Goal: Task Accomplishment & Management: Use online tool/utility

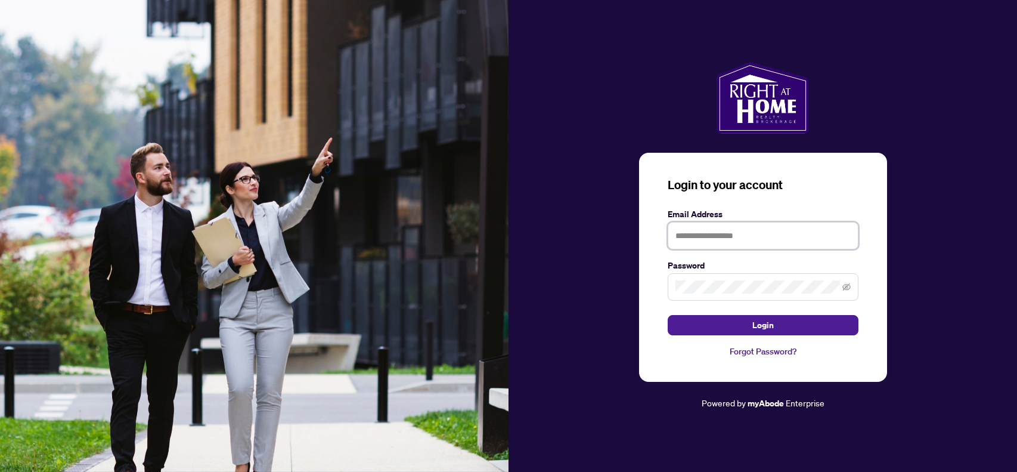
click at [685, 244] on input "text" at bounding box center [763, 235] width 191 height 27
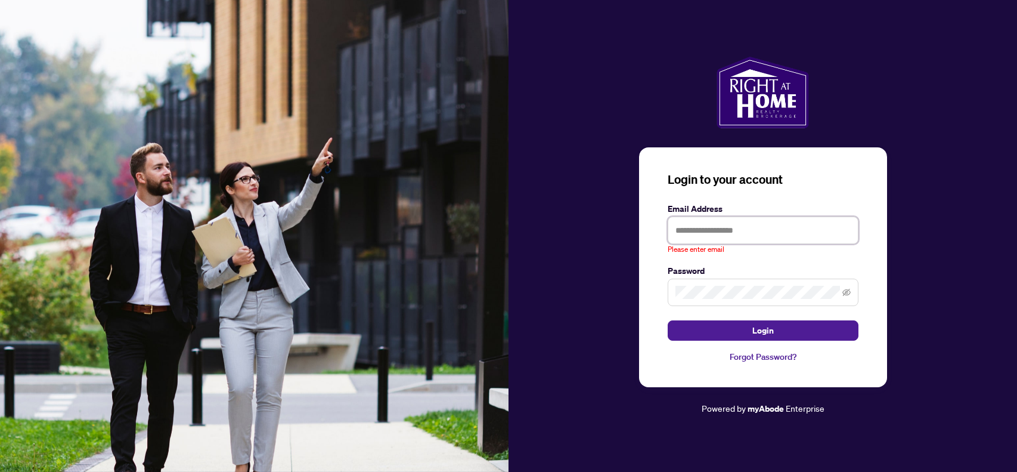
type input "**********"
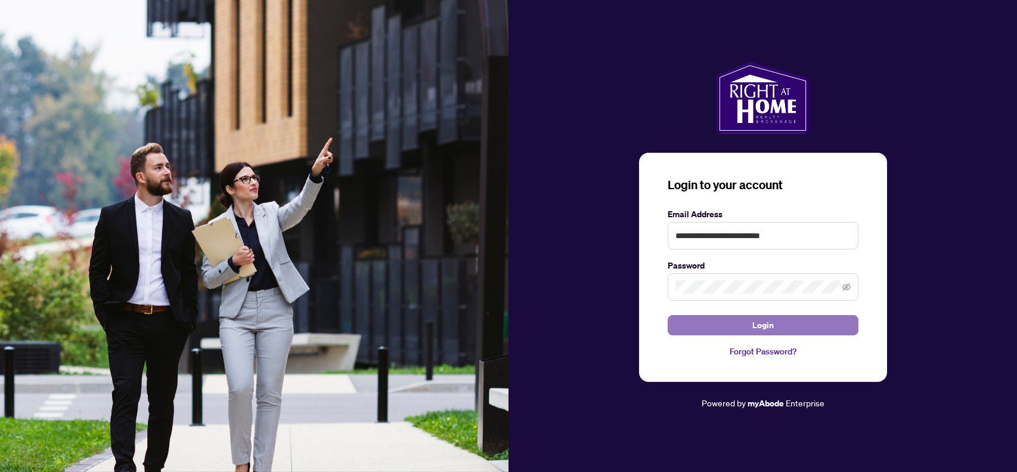
click at [759, 325] on span "Login" at bounding box center [763, 324] width 21 height 19
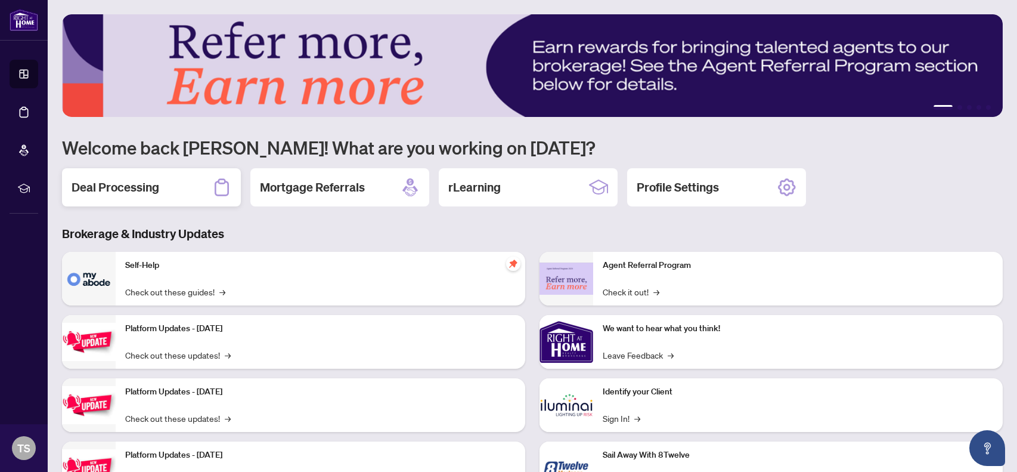
click at [131, 185] on h2 "Deal Processing" at bounding box center [116, 187] width 88 height 17
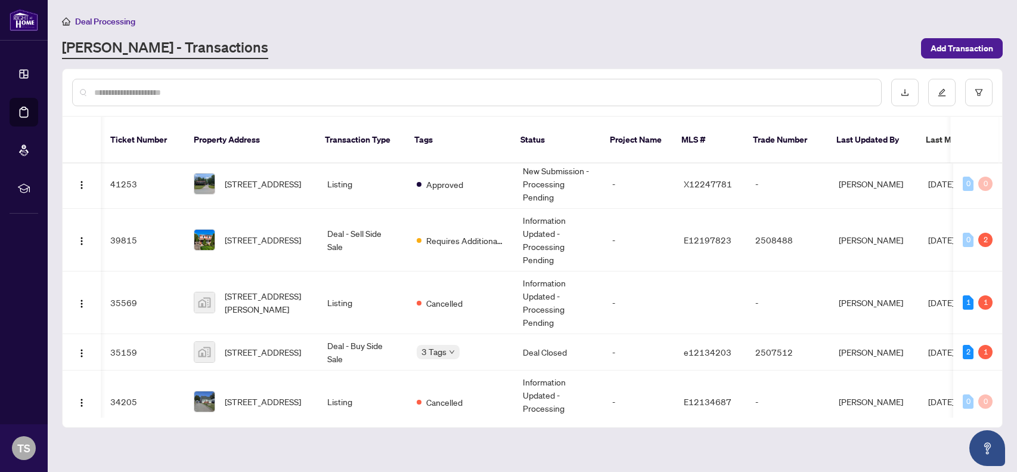
scroll to position [205, 0]
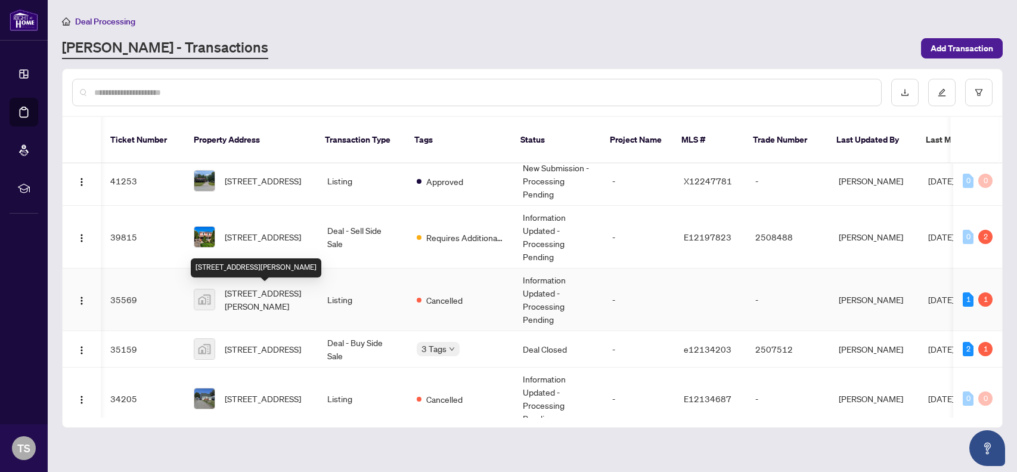
click at [250, 293] on span "[STREET_ADDRESS][PERSON_NAME]" at bounding box center [266, 299] width 83 height 26
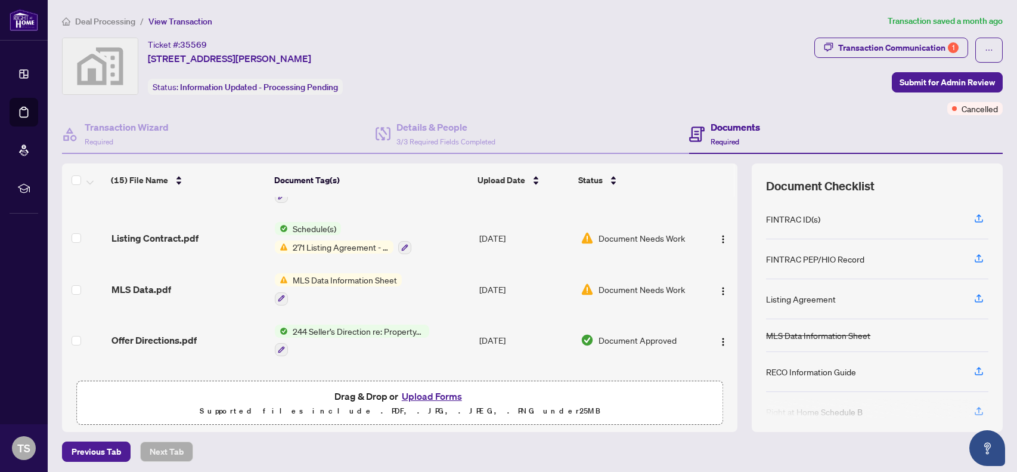
scroll to position [549, 0]
click at [351, 238] on span "271 Listing Agreement - Seller Designated Representation Agreement Authority to…" at bounding box center [341, 244] width 106 height 13
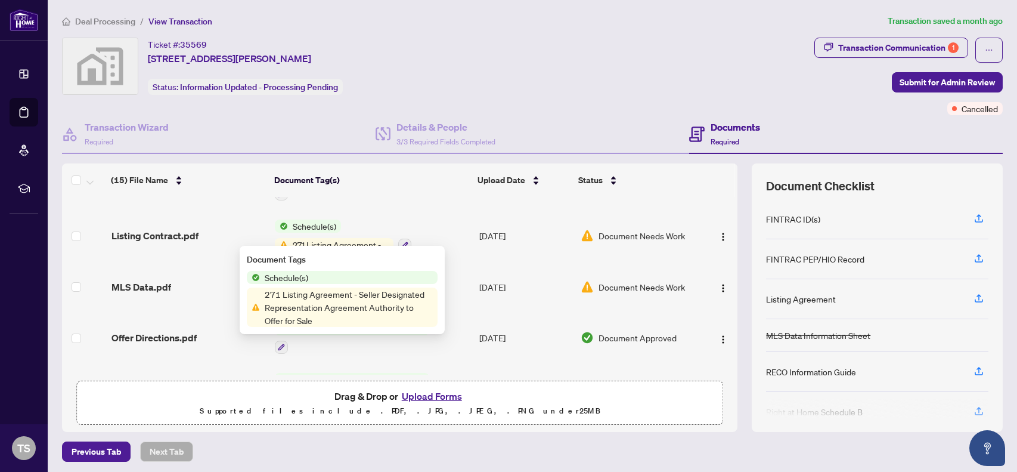
click at [337, 294] on span "271 Listing Agreement - Seller Designated Representation Agreement Authority to…" at bounding box center [349, 306] width 178 height 39
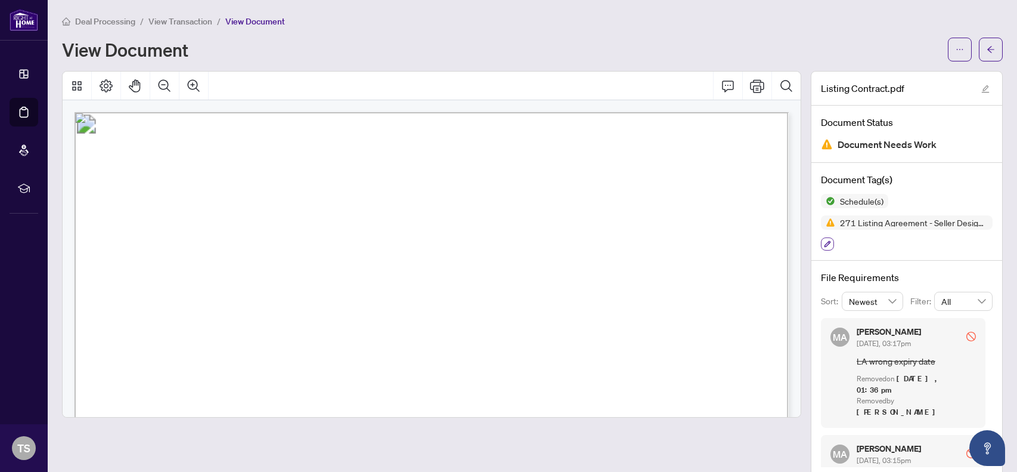
click at [825, 240] on icon "button" at bounding box center [827, 243] width 7 height 7
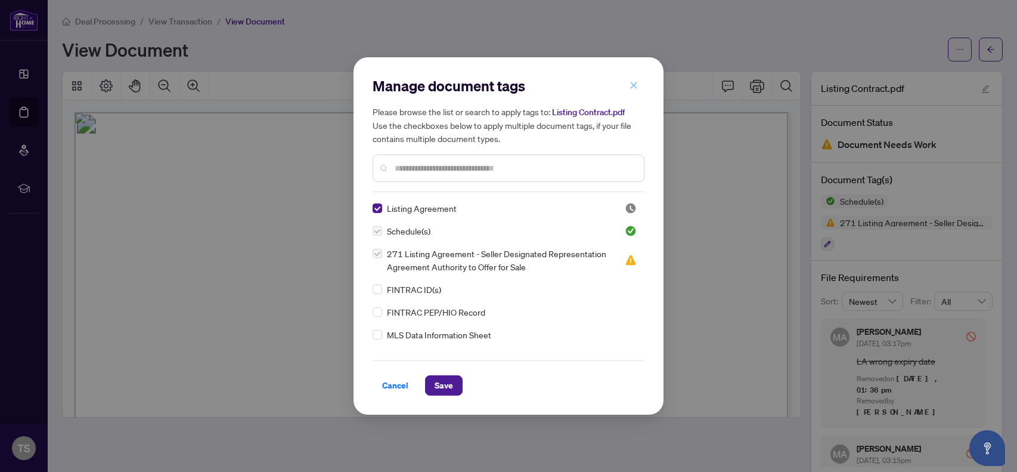
click at [635, 83] on icon "close" at bounding box center [634, 85] width 7 height 7
